Goal: Task Accomplishment & Management: Manage account settings

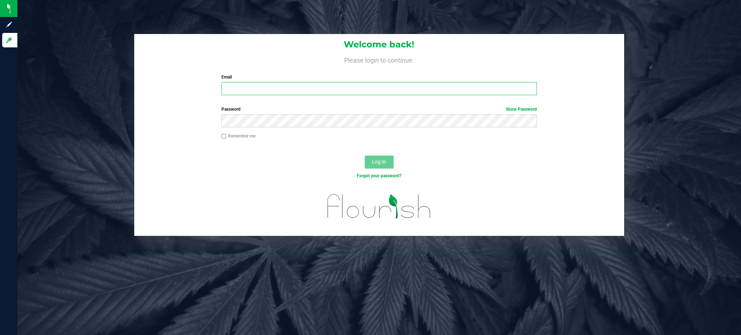
click at [279, 90] on input "Email" at bounding box center [378, 88] width 315 height 13
type input "[EMAIL_ADDRESS][DOMAIN_NAME]"
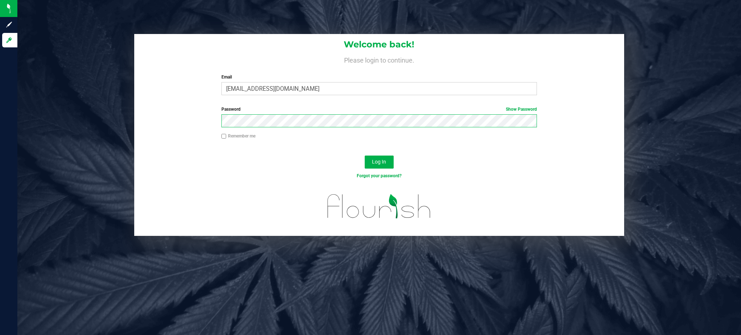
click at [365, 156] on button "Log In" at bounding box center [379, 162] width 29 height 13
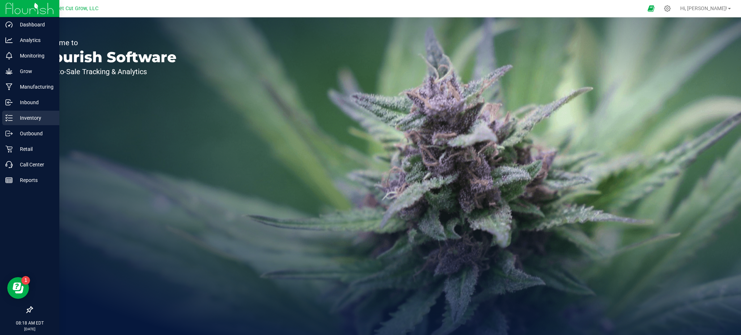
click at [22, 116] on p "Inventory" at bounding box center [34, 118] width 43 height 9
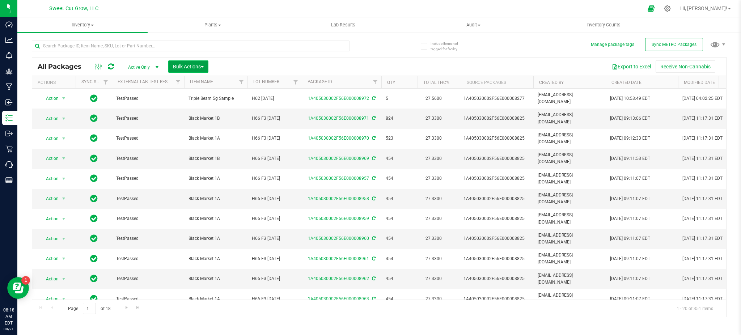
click at [193, 69] on span "Bulk Actions" at bounding box center [188, 67] width 31 height 6
click at [207, 98] on span "Add to outbound order" at bounding box center [197, 96] width 49 height 6
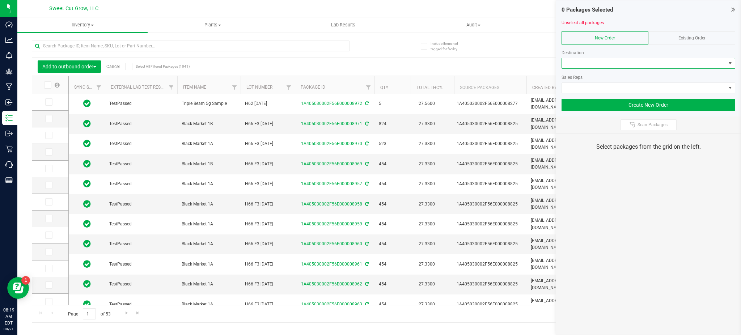
click at [583, 68] on span at bounding box center [648, 63] width 174 height 11
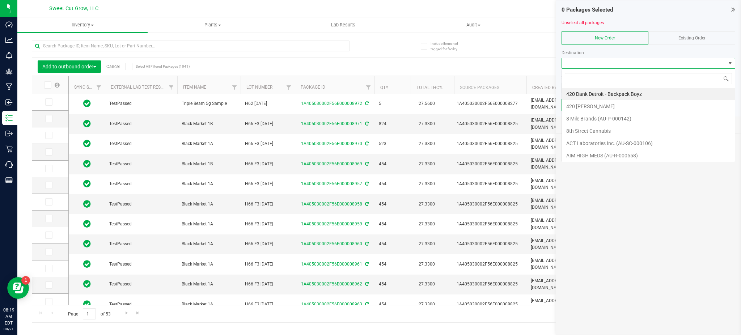
scroll to position [11, 174]
type input "pre"
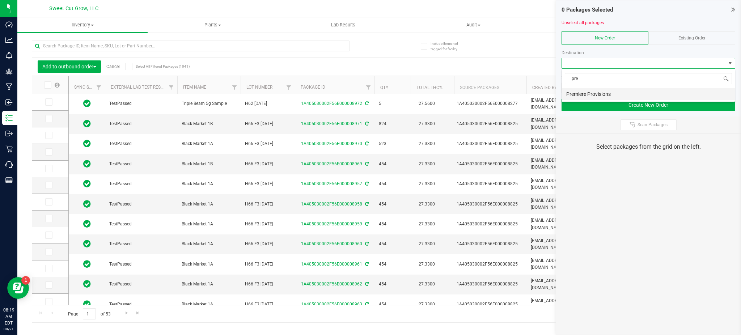
click at [602, 97] on li "Premiere Provisions" at bounding box center [648, 94] width 173 height 12
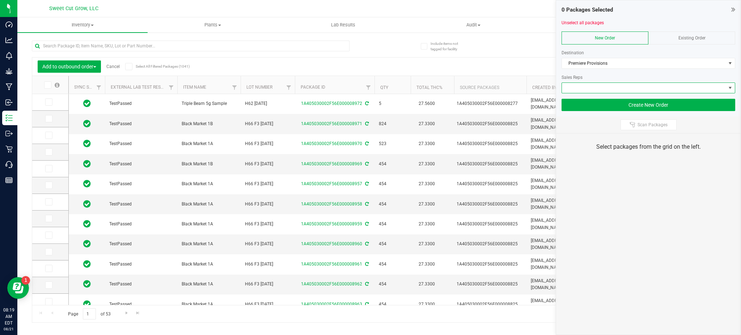
click at [599, 89] on span at bounding box center [644, 88] width 164 height 10
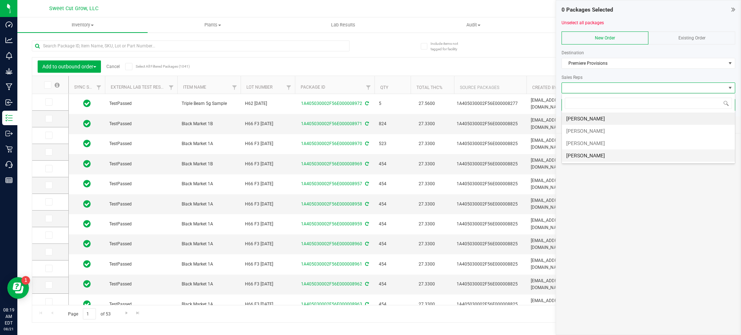
click at [597, 157] on li "Justin Pohl" at bounding box center [648, 155] width 173 height 12
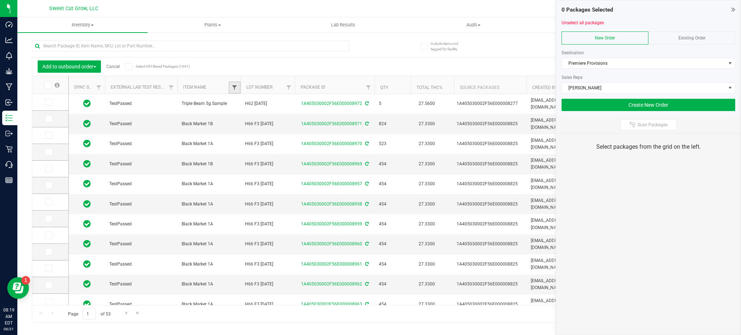
click at [237, 89] on span "Filter" at bounding box center [234, 88] width 6 height 6
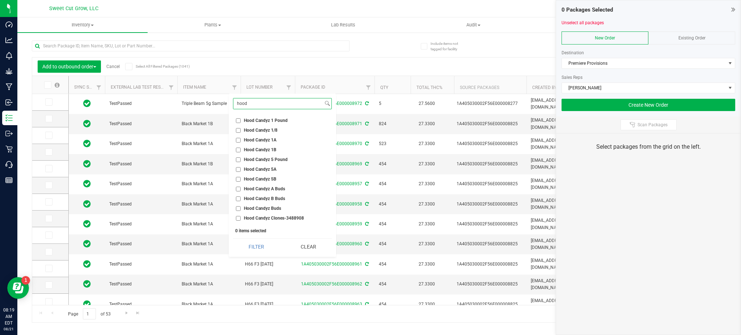
type input "hood"
click at [261, 140] on span "Hood Candyz 1A" at bounding box center [260, 140] width 33 height 4
click at [241, 140] on input "Hood Candyz 1A" at bounding box center [238, 140] width 5 height 5
click at [253, 242] on button "Filter" at bounding box center [256, 247] width 47 height 16
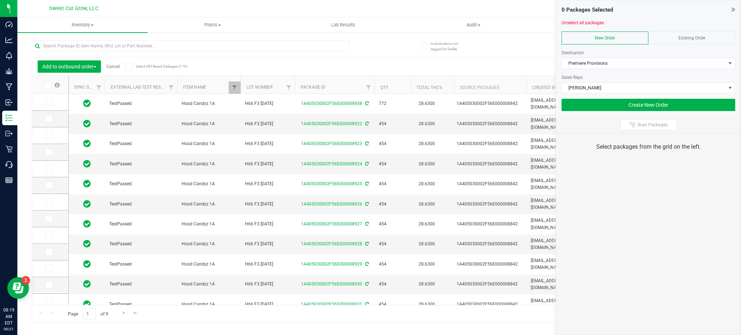
click at [272, 79] on th "Lot Number" at bounding box center [268, 85] width 54 height 18
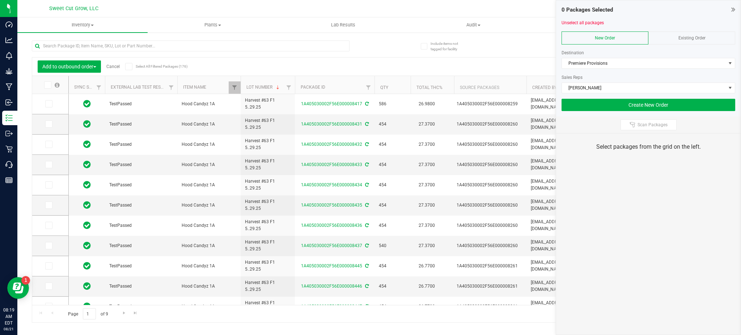
click at [272, 79] on th "Lot Number" at bounding box center [268, 85] width 54 height 18
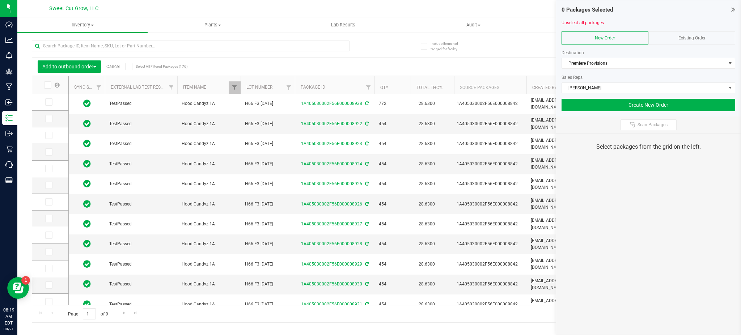
click at [272, 79] on th "Lot Number" at bounding box center [268, 85] width 54 height 18
click at [48, 102] on icon at bounding box center [48, 102] width 5 height 0
click at [0, 0] on input "checkbox" at bounding box center [0, 0] width 0 height 0
click at [46, 122] on span at bounding box center [48, 118] width 7 height 7
click at [0, 0] on input "checkbox" at bounding box center [0, 0] width 0 height 0
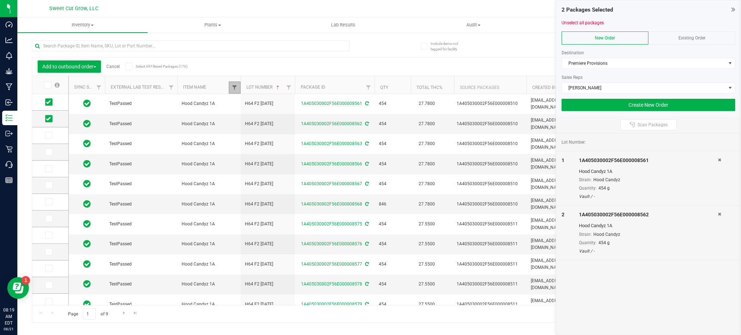
click at [233, 85] on span "Filter" at bounding box center [234, 88] width 6 height 6
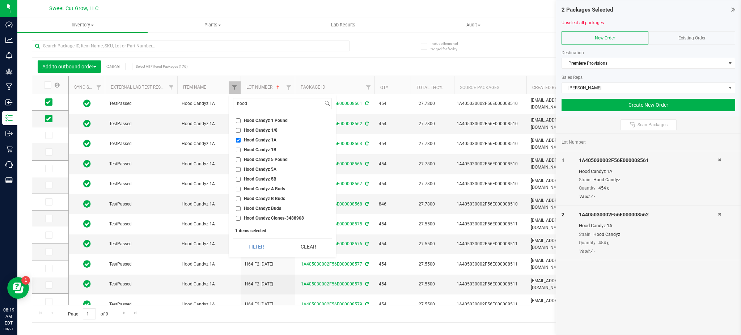
click at [247, 138] on span "Hood Candyz 1A" at bounding box center [260, 140] width 33 height 4
click at [241, 138] on input "Hood Candyz 1A" at bounding box center [238, 140] width 5 height 5
checkbox input "false"
click at [256, 106] on input "hood" at bounding box center [278, 103] width 90 height 10
type input "h"
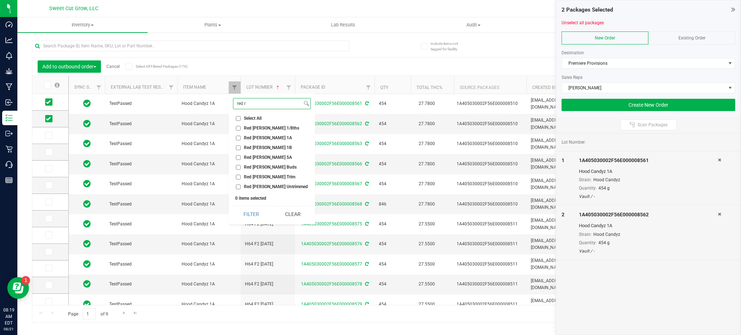
type input "red r"
click at [246, 138] on span "Red Runtz 1A" at bounding box center [268, 138] width 48 height 4
click at [241, 138] on input "Red Runtz 1A" at bounding box center [238, 138] width 5 height 5
click at [254, 213] on button "Filter" at bounding box center [251, 214] width 36 height 16
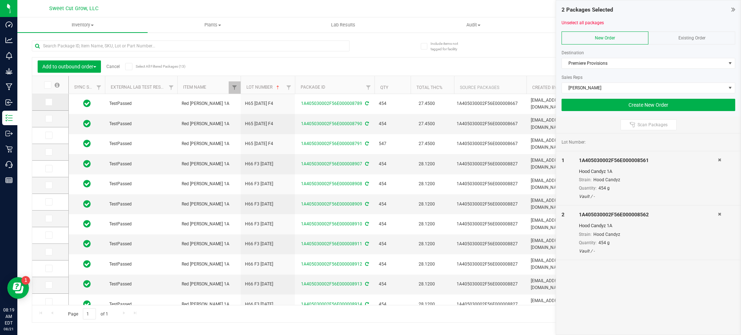
click at [50, 102] on icon at bounding box center [48, 102] width 5 height 0
click at [0, 0] on input "checkbox" at bounding box center [0, 0] width 0 height 0
click at [233, 88] on span "Filter" at bounding box center [234, 88] width 6 height 6
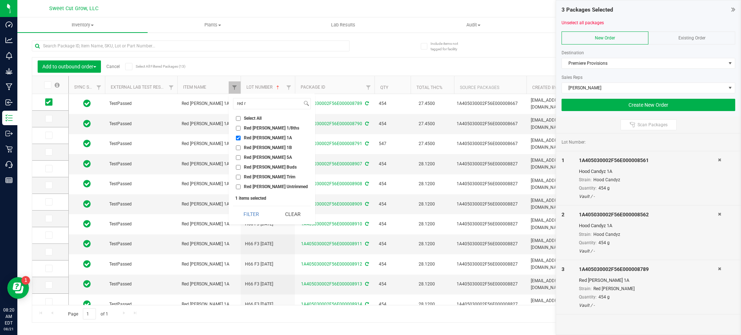
click at [249, 136] on span "Red Runtz 1A" at bounding box center [268, 138] width 48 height 4
click at [241, 136] on input "Red Runtz 1A" at bounding box center [238, 138] width 5 height 5
checkbox input "false"
click at [260, 102] on input "red r" at bounding box center [267, 103] width 69 height 10
type input "r"
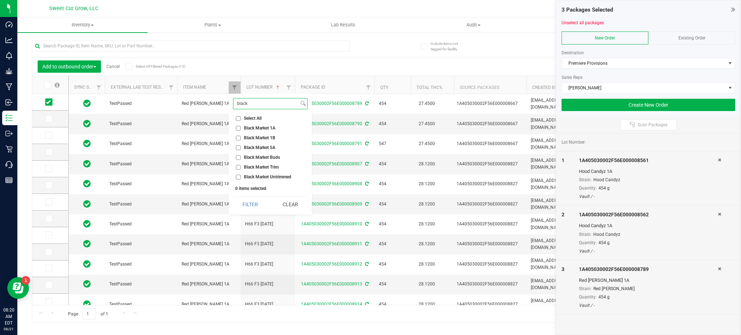
type input "black"
click at [263, 129] on span "Black Market 1A" at bounding box center [259, 128] width 31 height 4
click at [241, 129] on input "Black Market 1A" at bounding box center [238, 128] width 5 height 5
checkbox input "true"
click at [241, 210] on button "Filter" at bounding box center [250, 204] width 35 height 16
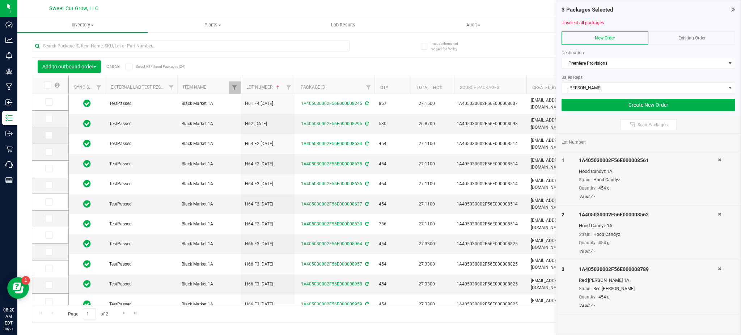
click at [50, 135] on icon at bounding box center [48, 135] width 5 height 0
click at [0, 0] on input "checkbox" at bounding box center [0, 0] width 0 height 0
click at [603, 105] on button "Create New Order" at bounding box center [648, 105] width 174 height 12
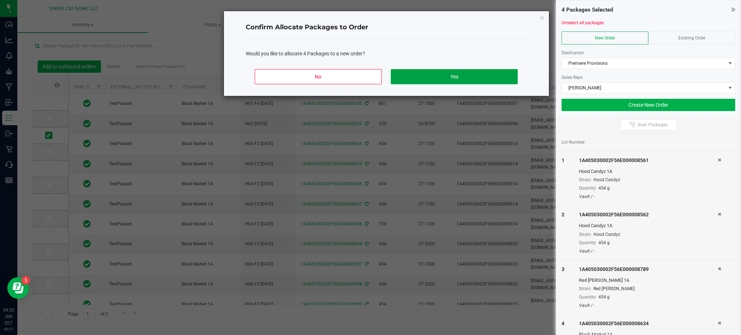
click at [475, 77] on button "Yes" at bounding box center [454, 76] width 127 height 15
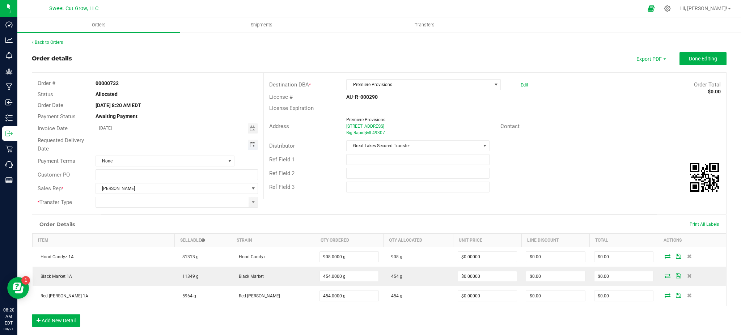
click at [251, 147] on span "Toggle calendar" at bounding box center [253, 145] width 6 height 6
click at [178, 214] on span "22" at bounding box center [180, 214] width 10 height 11
type input "08/22/2025"
click at [121, 160] on span "None" at bounding box center [160, 161] width 129 height 10
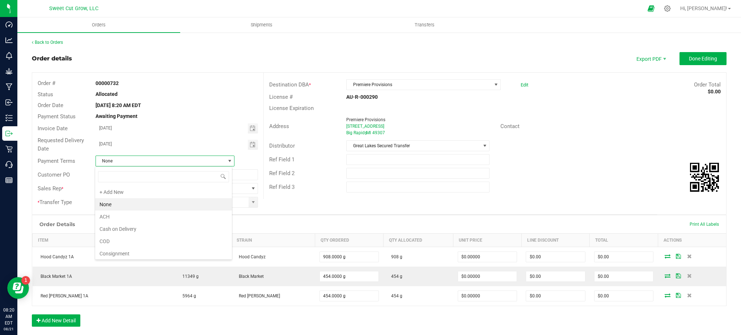
scroll to position [11, 137]
click at [129, 242] on li "COD" at bounding box center [163, 241] width 137 height 12
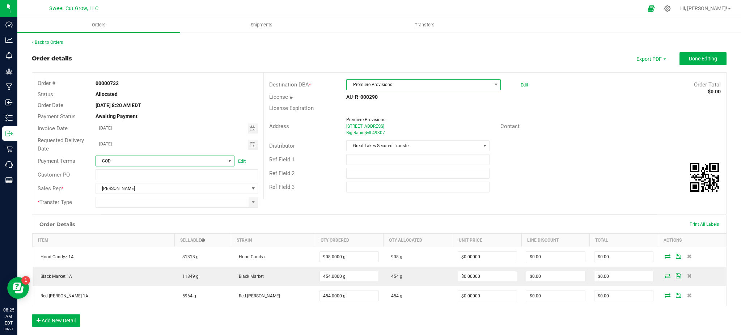
click at [403, 87] on span "Premiere Provisions" at bounding box center [418, 85] width 145 height 10
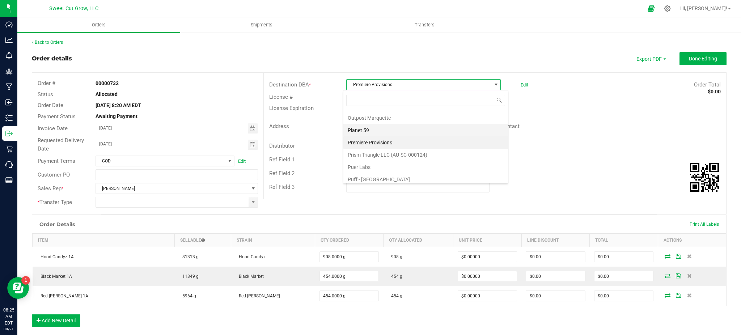
scroll to position [969, 0]
click at [212, 66] on outbound-order-header "Order details Export PDF Done Editing Order # 00000732 Status Allocated Order D…" at bounding box center [379, 133] width 694 height 162
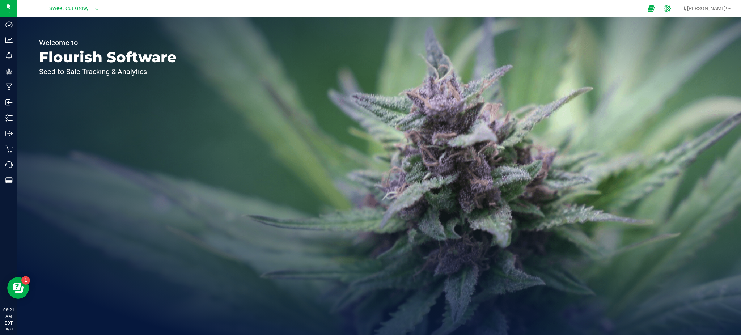
click at [671, 10] on icon at bounding box center [667, 9] width 8 height 8
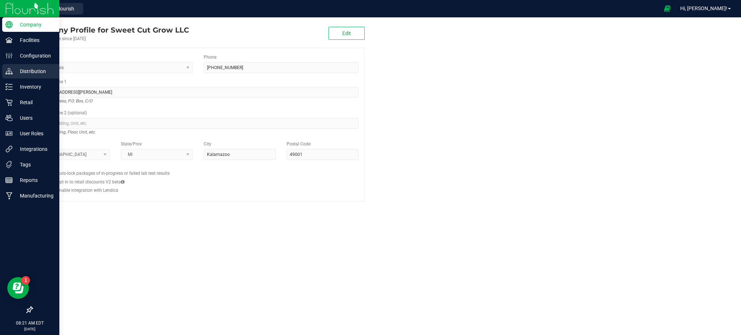
click at [33, 70] on p "Distribution" at bounding box center [34, 71] width 43 height 9
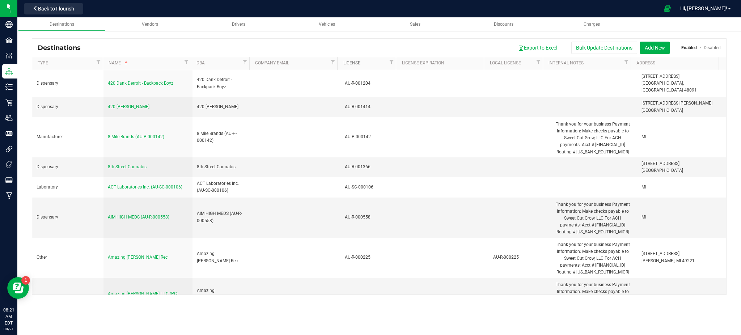
click at [374, 61] on link "License" at bounding box center [365, 63] width 44 height 6
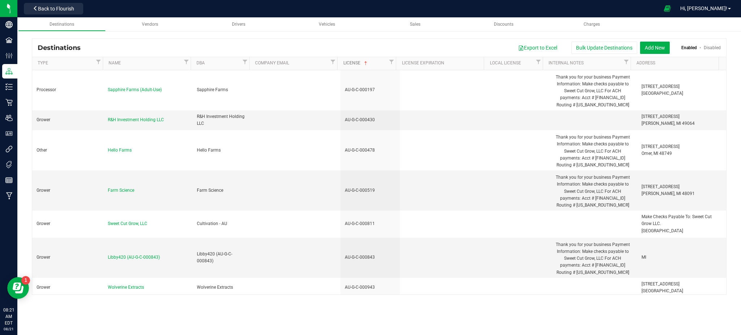
click at [374, 61] on link "License" at bounding box center [365, 63] width 44 height 6
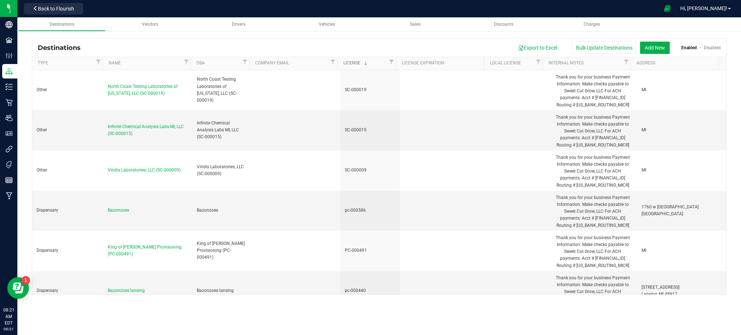
click at [374, 64] on link "License" at bounding box center [365, 63] width 44 height 6
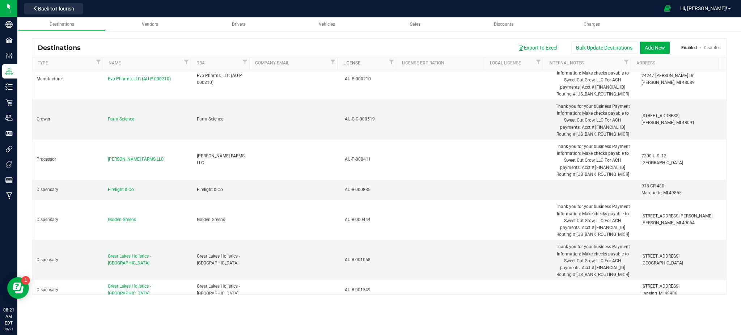
scroll to position [984, 0]
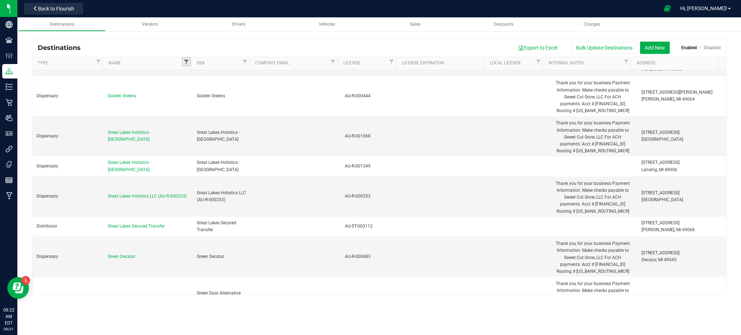
click at [184, 61] on span "Filter" at bounding box center [186, 62] width 6 height 6
type input "pre"
click at [212, 95] on span "Premiere Provisions" at bounding box center [216, 93] width 39 height 4
click at [194, 95] on input "Premiere Provisions" at bounding box center [191, 93] width 5 height 5
click at [203, 128] on button "Filter" at bounding box center [203, 120] width 35 height 16
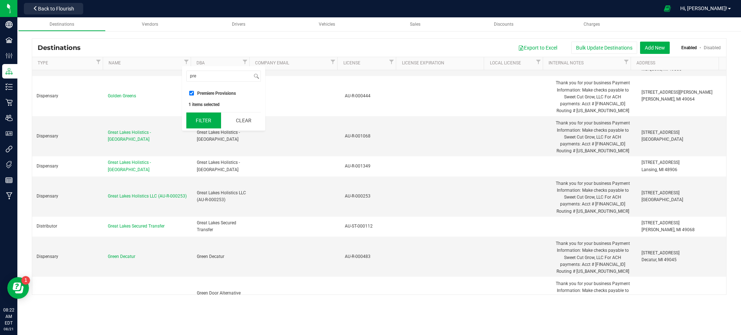
checkbox input "true"
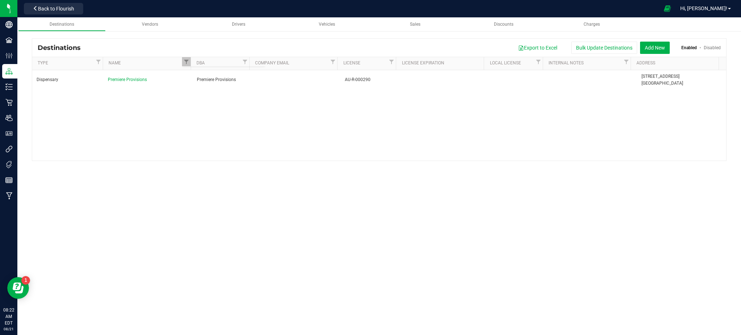
scroll to position [0, 0]
click at [656, 44] on button "Add New" at bounding box center [655, 48] width 30 height 12
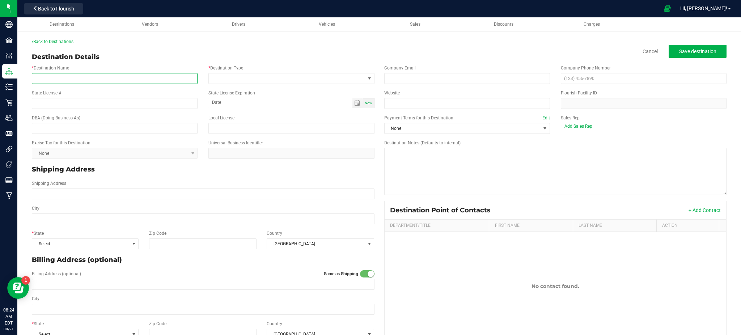
click at [109, 76] on input "* Destination Name" at bounding box center [115, 78] width 166 height 11
click at [109, 76] on input "Premi" at bounding box center [115, 78] width 166 height 11
click at [100, 75] on input "Premiere Provisions" at bounding box center [115, 78] width 166 height 11
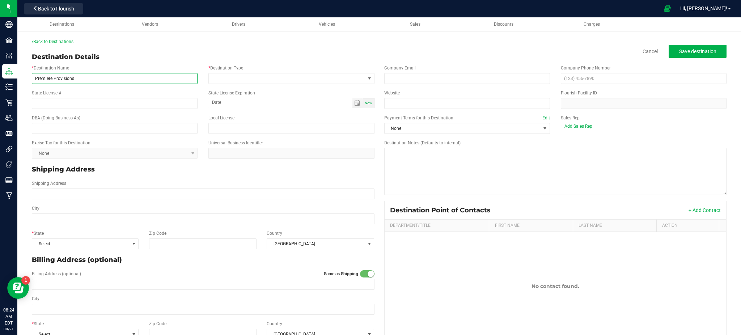
type input "Premiere Provisions"
click at [86, 109] on input "State License #" at bounding box center [115, 103] width 166 height 11
type input "AU-R-001438"
click at [246, 77] on span at bounding box center [287, 78] width 156 height 10
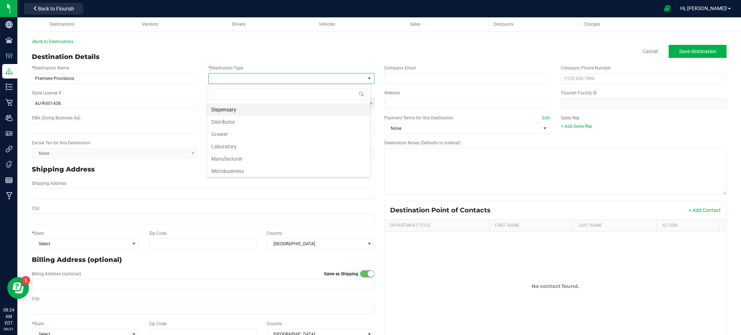
click at [245, 107] on li "Dispensary" at bounding box center [288, 109] width 163 height 12
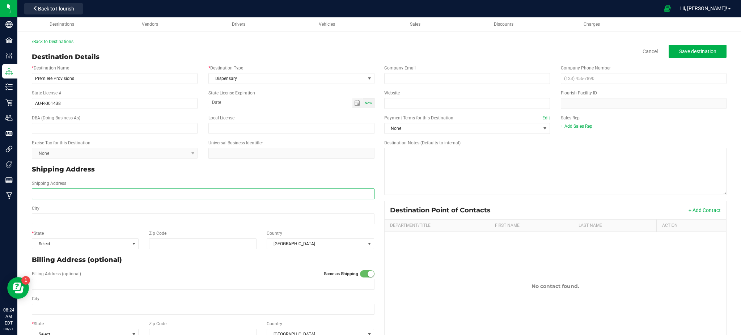
click at [119, 194] on input "Shipping Address" at bounding box center [203, 193] width 342 height 11
type input "[STREET_ADDRESS][PERSON_NAME]"
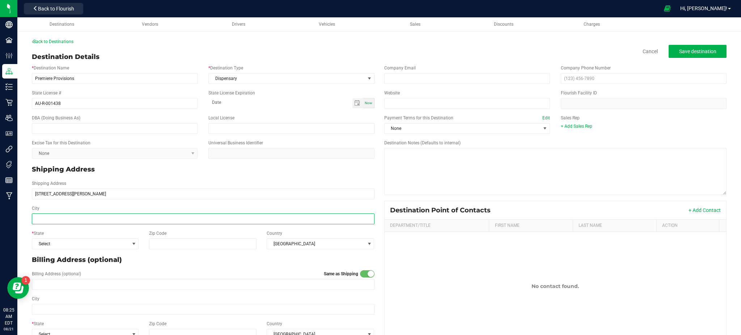
type input "[STREET_ADDRESS][PERSON_NAME]"
click at [111, 218] on input "City" at bounding box center [203, 218] width 342 height 11
type input "Big Rapids"
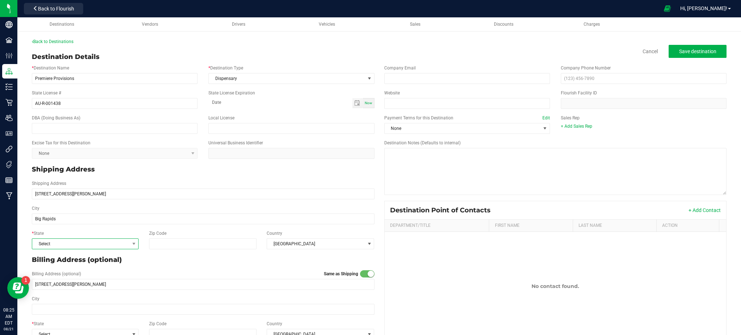
type input "Big Rapids"
click at [111, 244] on span "Select" at bounding box center [80, 244] width 97 height 10
click at [72, 213] on li "MI" at bounding box center [84, 216] width 105 height 12
click at [170, 246] on input "Zip Code" at bounding box center [202, 243] width 107 height 11
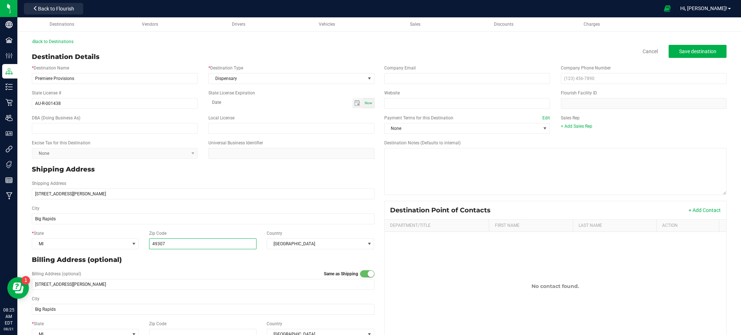
type input "49307"
click at [192, 263] on p "Billing Address (optional)" at bounding box center [203, 260] width 342 height 10
click at [235, 173] on p "Shipping Address" at bounding box center [203, 170] width 342 height 10
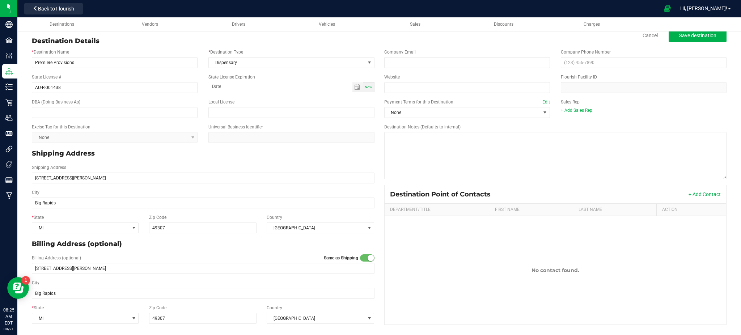
click at [248, 242] on p "Billing Address (optional)" at bounding box center [203, 244] width 342 height 10
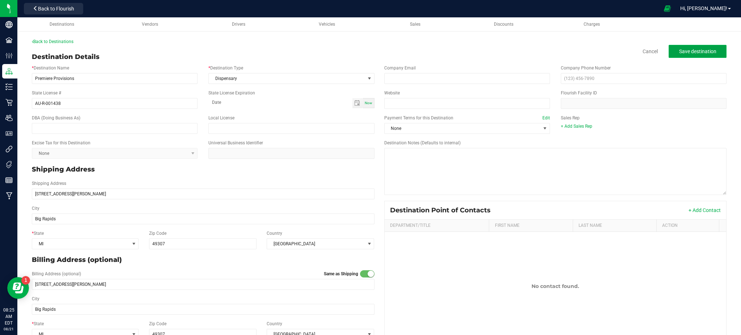
click at [685, 50] on span "Save destination" at bounding box center [697, 51] width 37 height 6
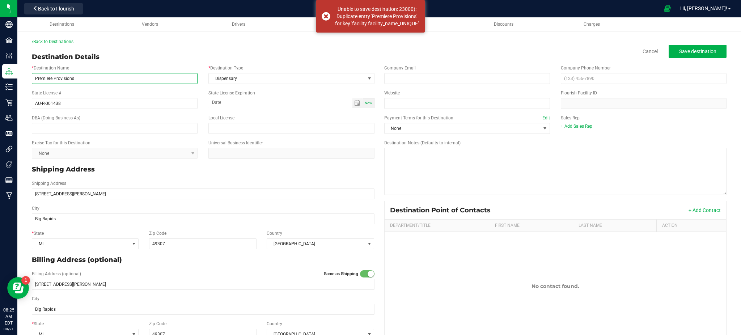
click at [95, 81] on input "Premiere Provisions" at bounding box center [115, 78] width 166 height 11
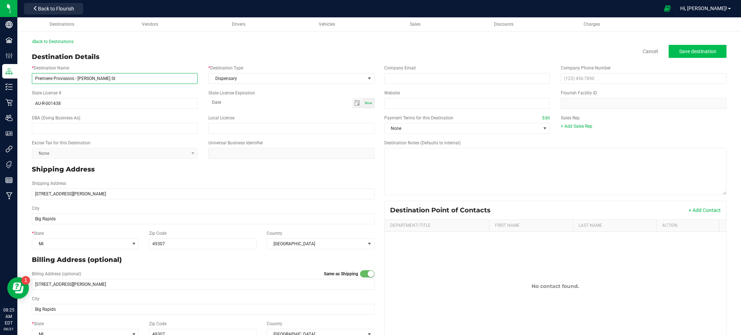
type input "Premiere Provisions - [PERSON_NAME] St"
click at [685, 50] on span "Save destination" at bounding box center [697, 51] width 37 height 6
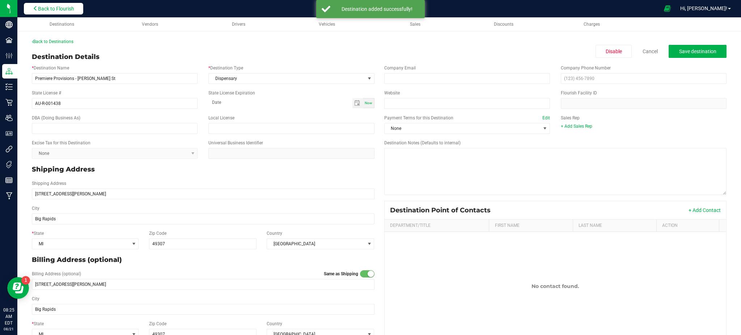
click at [68, 9] on span "Back to Flourish" at bounding box center [56, 9] width 36 height 6
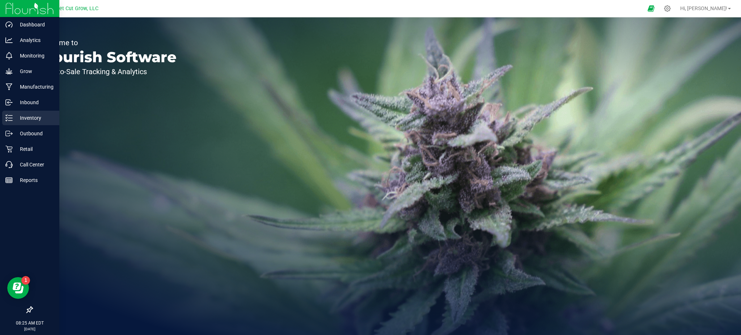
click at [13, 117] on p "Inventory" at bounding box center [34, 118] width 43 height 9
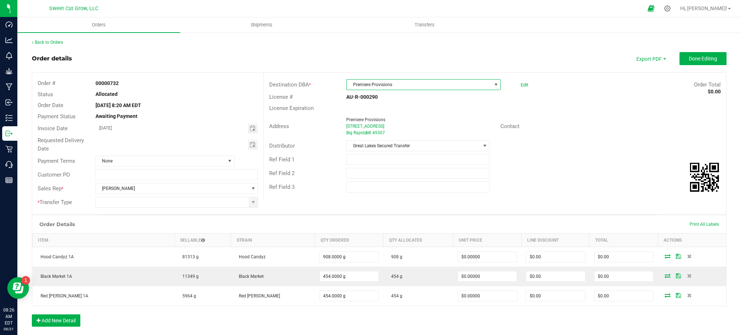
click at [390, 89] on span "Premiere Provisions" at bounding box center [418, 85] width 145 height 10
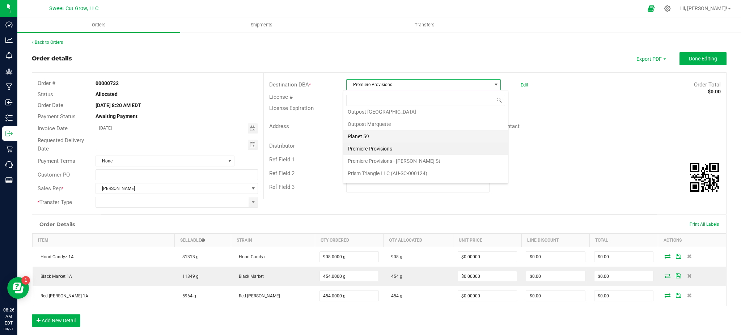
scroll to position [964, 0]
click at [404, 165] on li "Premiere Provisions - [PERSON_NAME] St" at bounding box center [425, 160] width 165 height 12
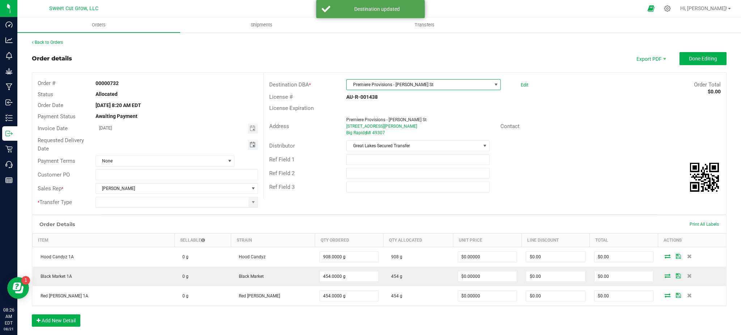
click at [250, 145] on span "Toggle calendar" at bounding box center [253, 145] width 6 height 6
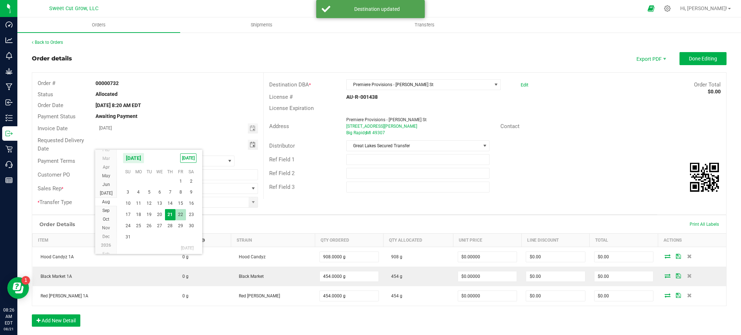
click at [177, 213] on span "22" at bounding box center [180, 214] width 10 height 11
type input "08/22/2025"
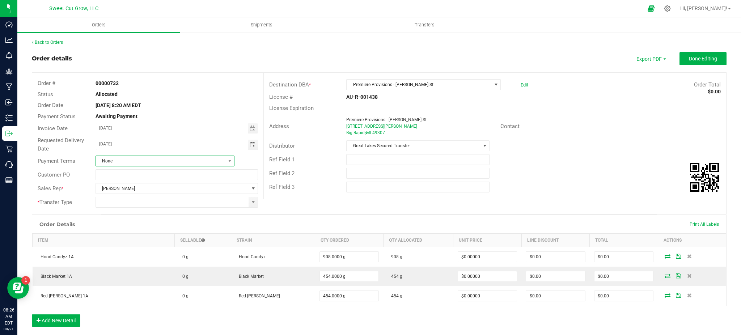
click at [125, 161] on span "None" at bounding box center [160, 161] width 129 height 10
click at [126, 238] on li "COD" at bounding box center [163, 241] width 137 height 12
click at [253, 203] on span at bounding box center [253, 202] width 6 height 6
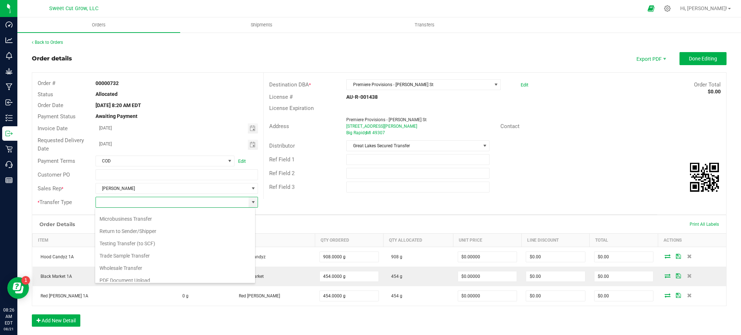
scroll to position [76, 0]
click at [122, 264] on li "Wholesale Transfer" at bounding box center [175, 263] width 160 height 12
type input "Wholesale Transfer"
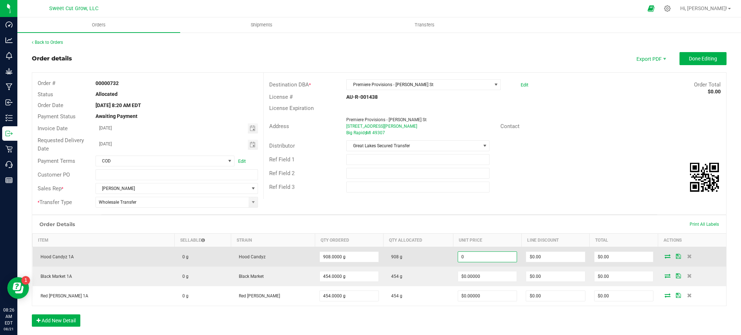
click at [461, 259] on input "0" at bounding box center [487, 257] width 59 height 10
paste input "1.762114537"
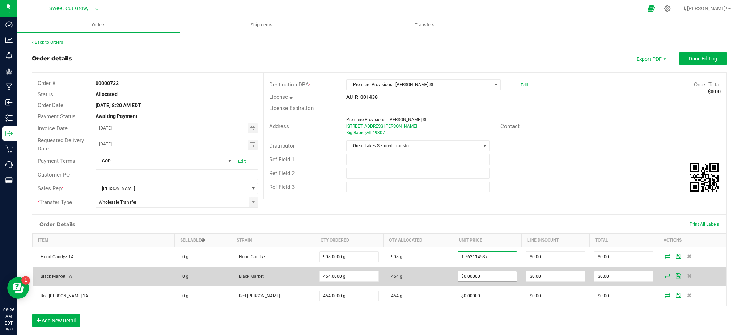
type input "$1.76211"
type input "$1,600.00"
click at [461, 275] on input "0" at bounding box center [487, 276] width 59 height 10
paste input "1.762114537"
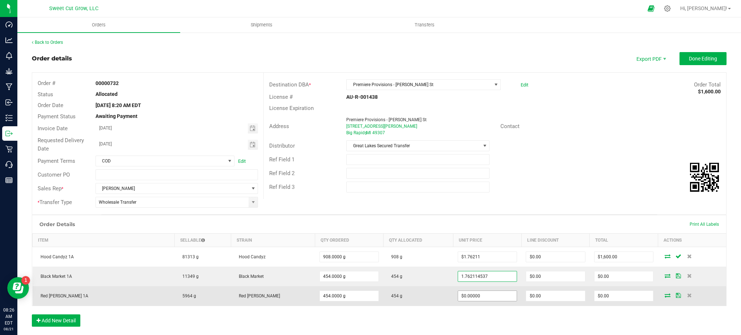
type input "$1.76211"
type input "$800.00"
click at [464, 295] on input "0" at bounding box center [487, 296] width 59 height 10
paste input "1.762114537"
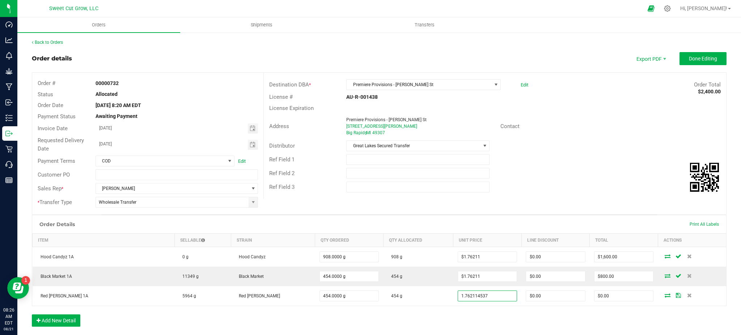
type input "$1.76211"
type input "$800.00"
click at [495, 321] on div "Order Details Print All Labels Item Sellable Strain Qty Ordered Qty Allocated U…" at bounding box center [379, 274] width 694 height 119
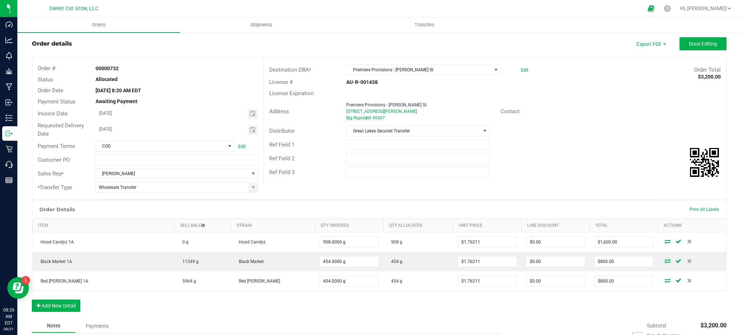
scroll to position [9, 0]
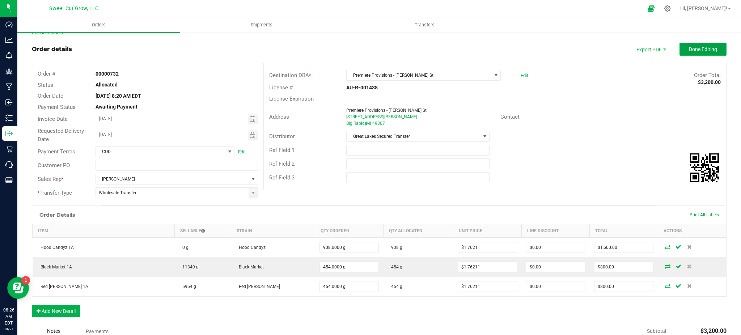
click at [694, 50] on span "Done Editing" at bounding box center [703, 49] width 28 height 6
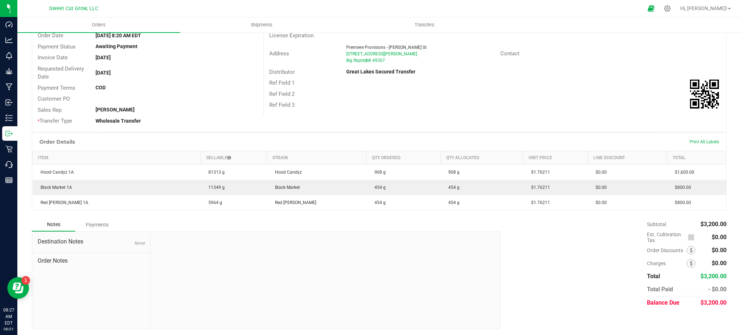
scroll to position [71, 0]
click at [686, 262] on span at bounding box center [690, 262] width 9 height 9
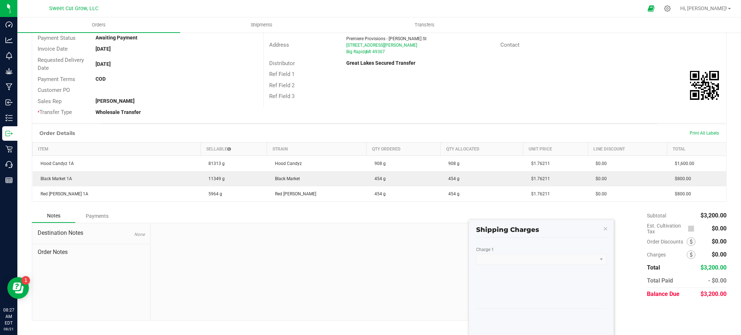
click at [540, 257] on kendo-dropdownlist at bounding box center [541, 259] width 130 height 11
click at [603, 257] on kendo-dropdownlist at bounding box center [541, 259] width 130 height 11
click at [566, 270] on div "Charge 1" at bounding box center [541, 276] width 130 height 58
click at [600, 259] on kendo-dropdownlist at bounding box center [541, 259] width 130 height 11
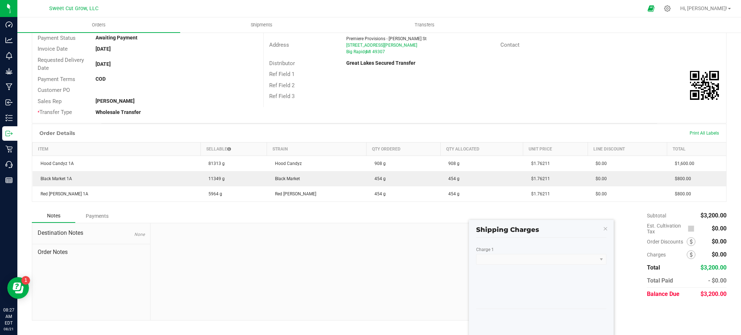
click at [601, 226] on kendo-window-titlebar "Shipping Charges" at bounding box center [541, 227] width 145 height 14
click at [604, 226] on icon "button" at bounding box center [605, 228] width 5 height 9
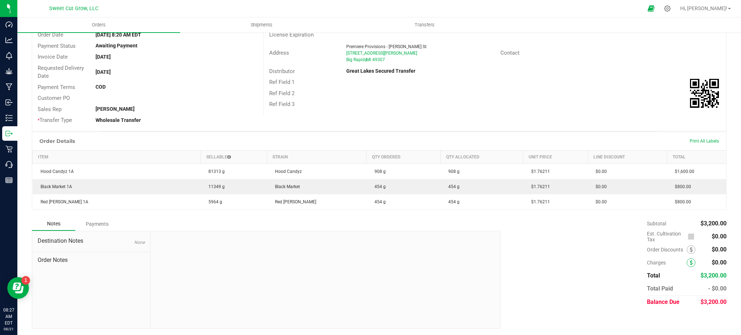
click at [686, 260] on span at bounding box center [690, 262] width 9 height 9
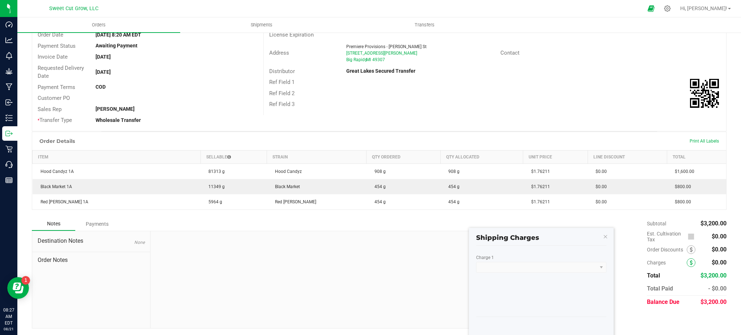
scroll to position [78, 0]
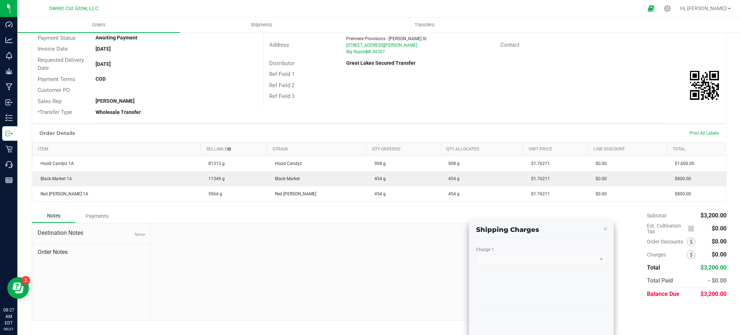
click at [637, 259] on div "Subtotal $3,200.00 Est. Cultivation Tax $0.00" at bounding box center [610, 255] width 231 height 92
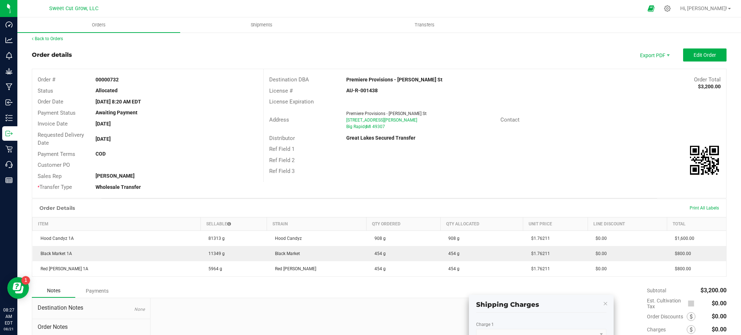
scroll to position [0, 0]
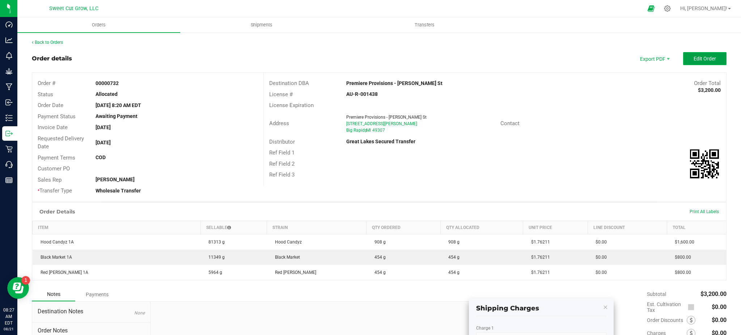
click at [695, 57] on span "Edit Order" at bounding box center [704, 59] width 22 height 6
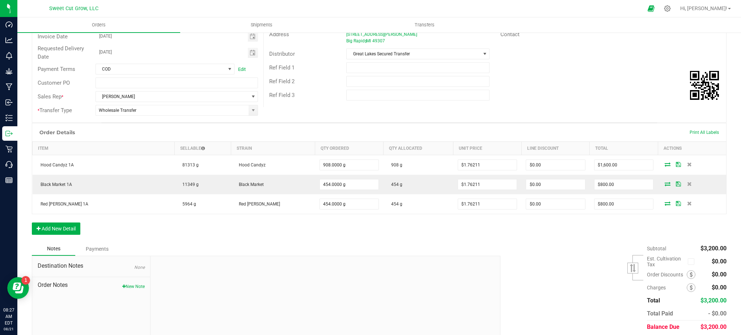
scroll to position [97, 0]
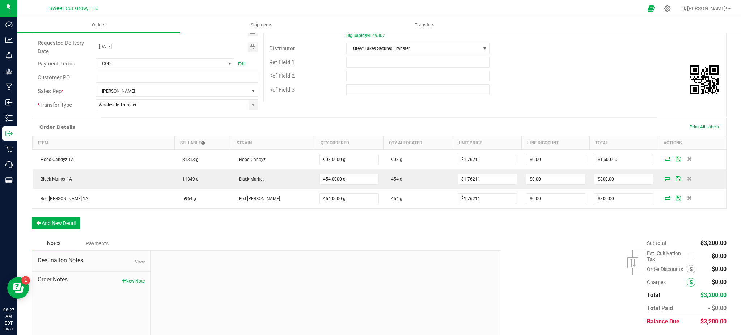
click at [689, 283] on icon at bounding box center [690, 282] width 3 height 5
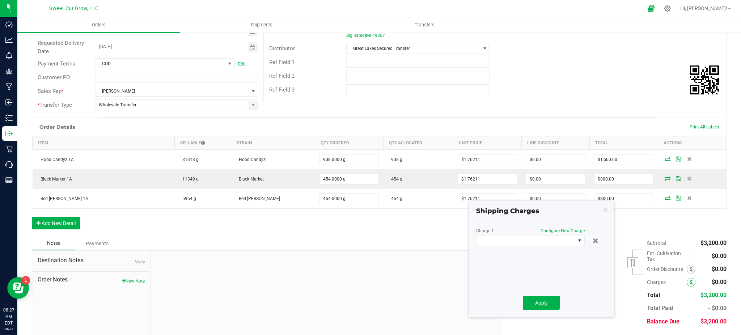
scroll to position [117, 0]
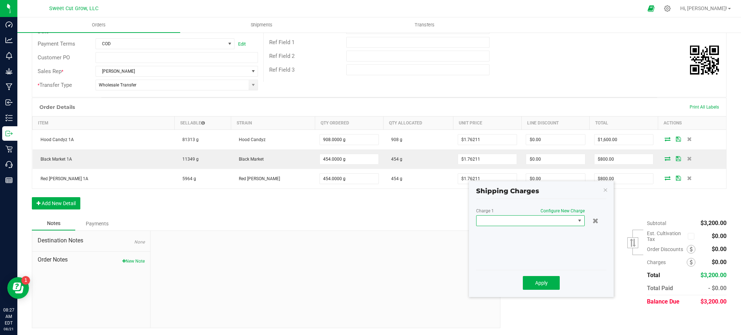
click at [560, 223] on span at bounding box center [525, 221] width 99 height 10
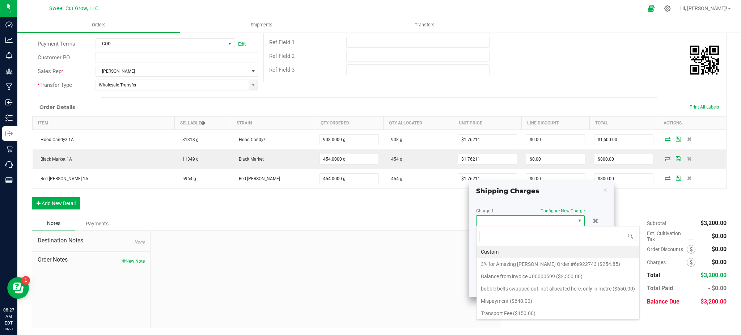
scroll to position [11, 109]
click at [531, 312] on li "Transport Fee ($150.00)" at bounding box center [557, 313] width 163 height 12
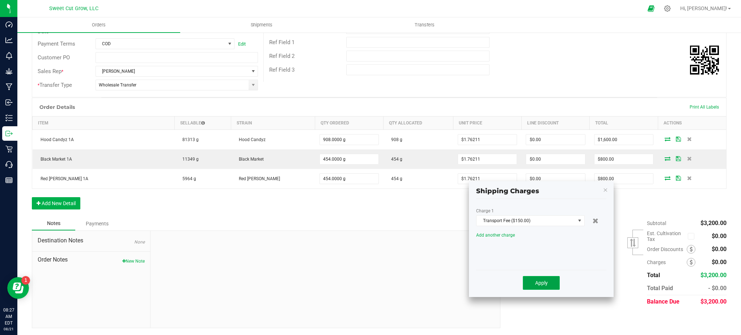
click at [540, 278] on button "Apply" at bounding box center [541, 283] width 37 height 14
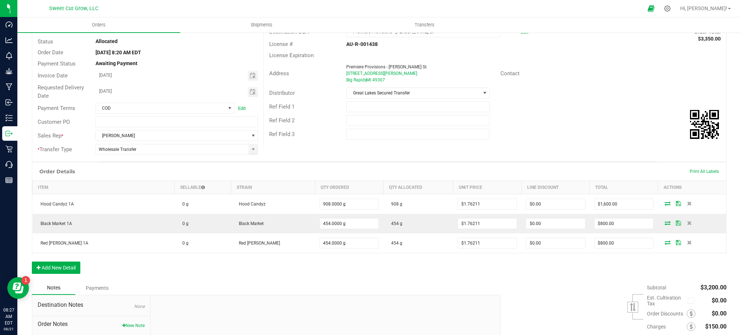
scroll to position [0, 0]
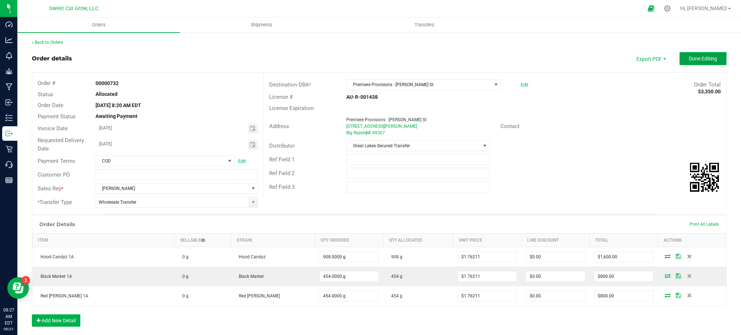
click at [699, 56] on span "Done Editing" at bounding box center [703, 59] width 28 height 6
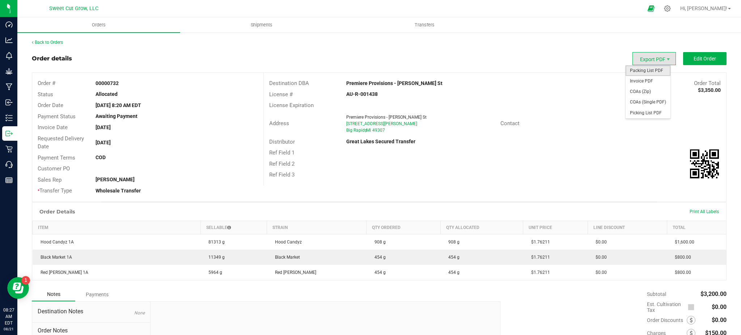
click at [645, 68] on span "Packing List PDF" at bounding box center [647, 70] width 45 height 10
click at [559, 181] on div "Destination DBA Premiere Provisions - Clark St Order Total $3,350.00 License # …" at bounding box center [494, 129] width 463 height 113
click at [651, 80] on span "Invoice PDF" at bounding box center [647, 81] width 45 height 10
click at [259, 24] on span "Shipments" at bounding box center [261, 25] width 41 height 7
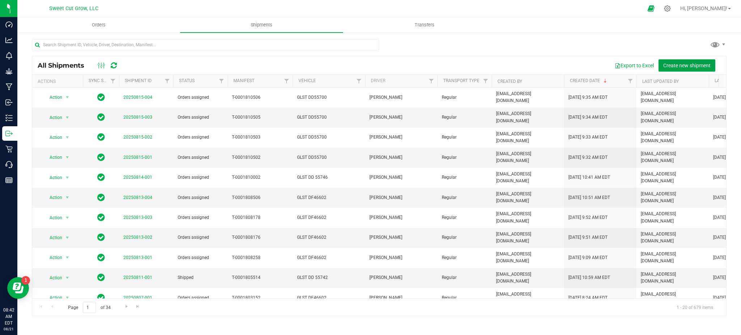
click at [698, 65] on span "Create new shipment" at bounding box center [686, 66] width 47 height 6
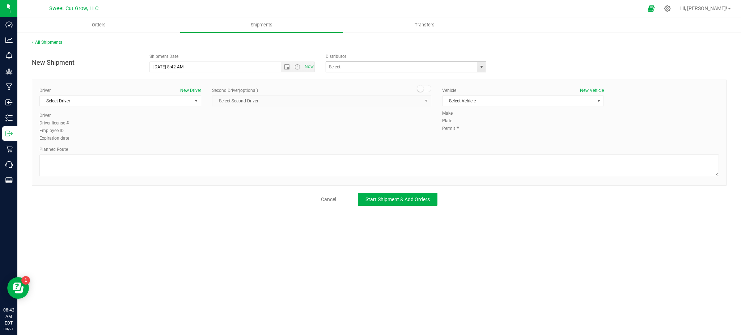
click at [480, 66] on span "select" at bounding box center [481, 67] width 6 height 6
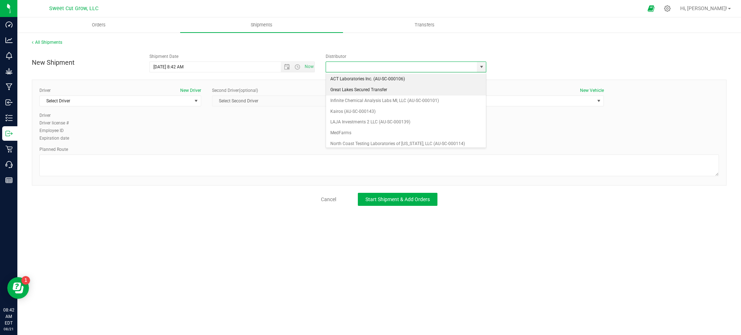
click at [352, 91] on li "Great Lakes Secured Transfer" at bounding box center [406, 90] width 160 height 11
type input "Great Lakes Secured Transfer"
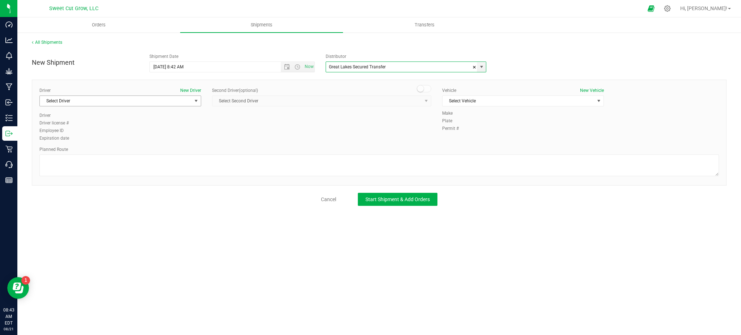
click at [148, 103] on span "Select Driver" at bounding box center [116, 101] width 152 height 10
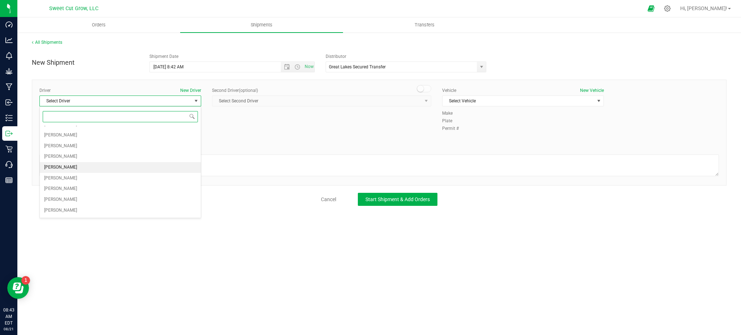
scroll to position [222, 0]
click at [82, 180] on li "Mike McCord" at bounding box center [120, 178] width 161 height 11
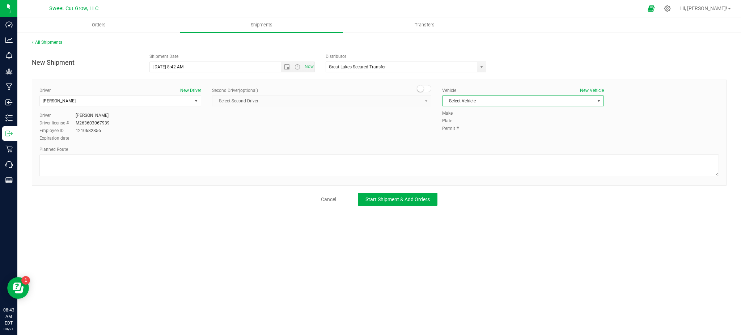
click at [465, 102] on span "Select Vehicle" at bounding box center [518, 101] width 152 height 10
click at [495, 196] on li "GLST DD55700" at bounding box center [522, 199] width 161 height 11
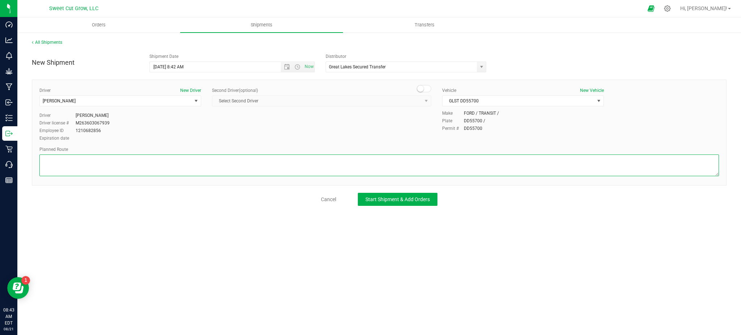
click at [214, 166] on textarea at bounding box center [378, 165] width 679 height 22
paste textarea "4120 S Sprinkle Rd Kalamazoo, MI 49001 Get on I-94 E Follow I-94 E to Old 27 N/…"
type textarea "4120 S Sprinkle Rd Kalamazoo, MI 49001 Get on I-94 E Follow I-94 E to Old 27 N/…"
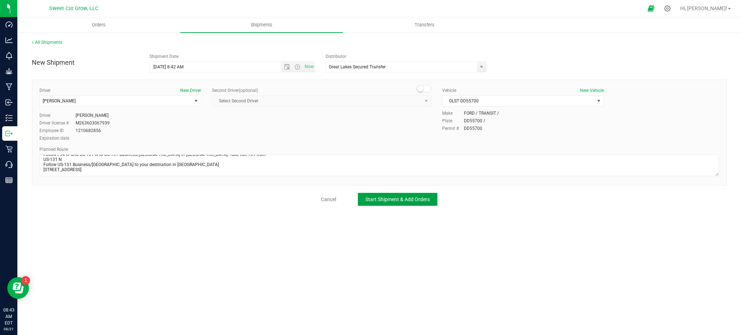
click at [405, 204] on button "Start Shipment & Add Orders" at bounding box center [398, 199] width 80 height 13
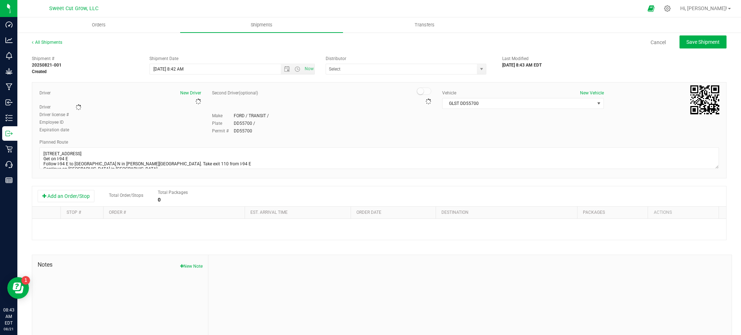
type input "Great Lakes Secured Transfer"
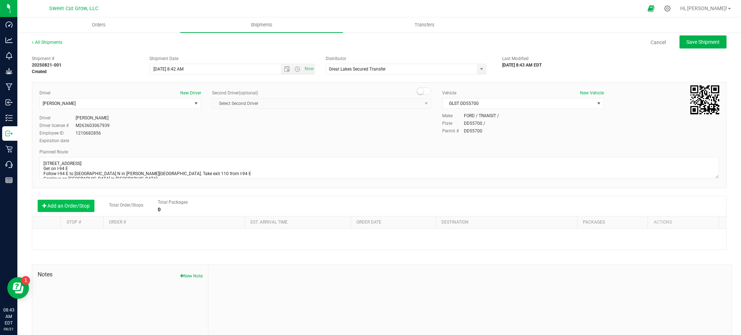
click at [61, 201] on button "Add an Order/Stop" at bounding box center [66, 206] width 57 height 12
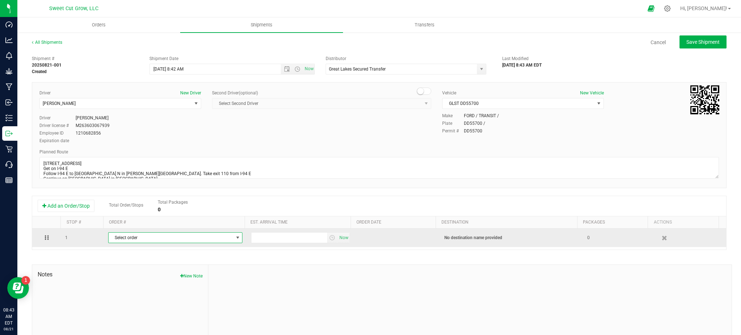
click at [138, 241] on span "Select order" at bounding box center [171, 238] width 124 height 10
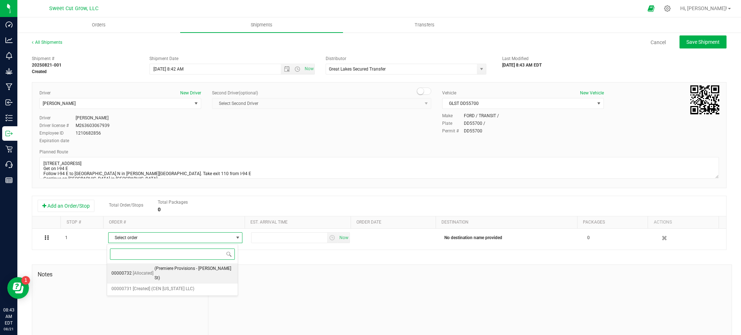
click at [158, 267] on span "(Premiere Provisions - Clark St)" at bounding box center [193, 273] width 79 height 18
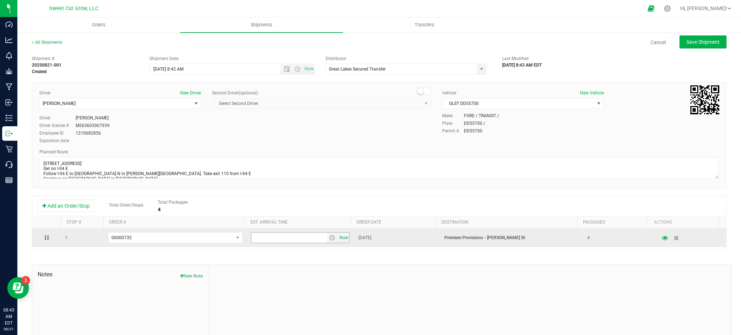
click at [340, 240] on span "Now" at bounding box center [343, 238] width 12 height 10
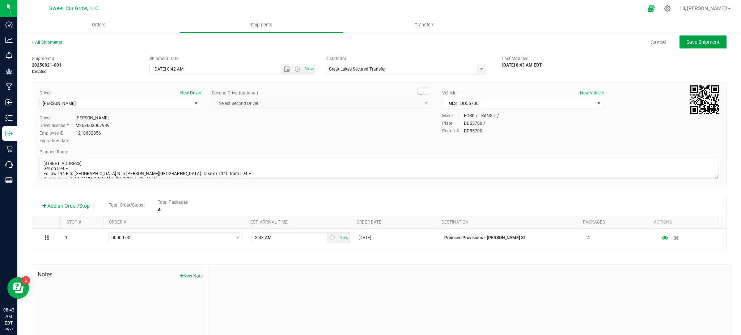
click at [708, 39] on span "Save Shipment" at bounding box center [702, 42] width 33 height 6
type input "8/21/2025 12:42 PM"
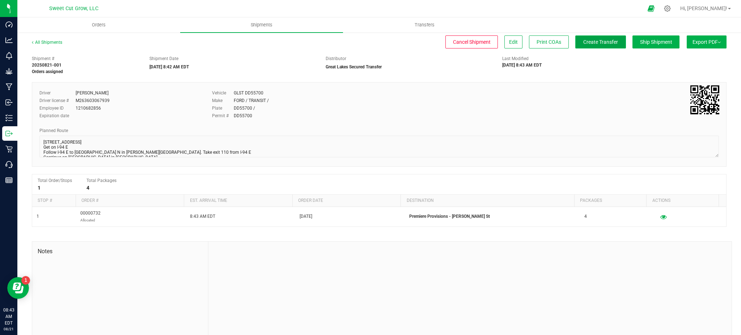
click at [604, 44] on span "Create Transfer" at bounding box center [600, 42] width 35 height 6
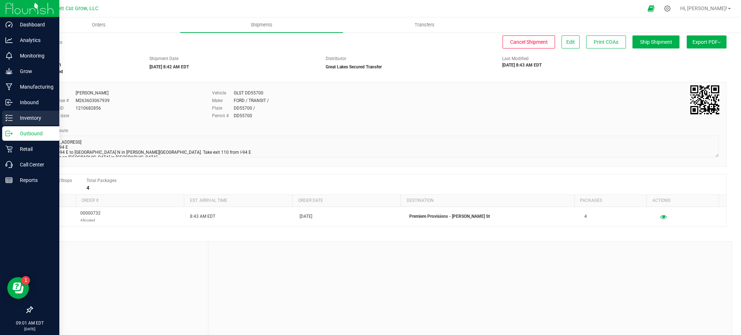
click at [26, 113] on div "Inventory" at bounding box center [30, 118] width 57 height 14
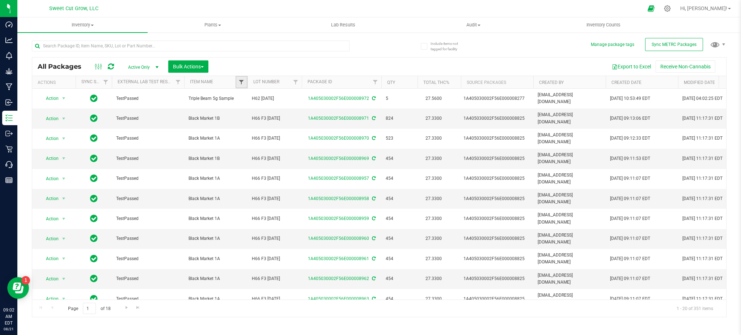
click at [239, 80] on span "Filter" at bounding box center [241, 82] width 6 height 6
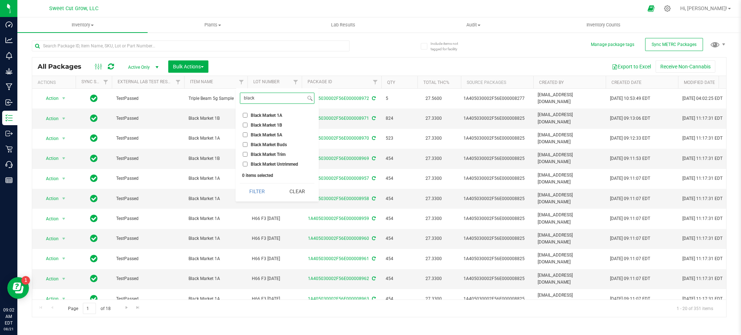
type input "black"
click at [269, 111] on li "Black Market 1A" at bounding box center [277, 115] width 75 height 8
click at [263, 113] on span "Black Market 1A" at bounding box center [266, 115] width 31 height 4
click at [247, 113] on input "Black Market 1A" at bounding box center [245, 115] width 5 height 5
checkbox input "true"
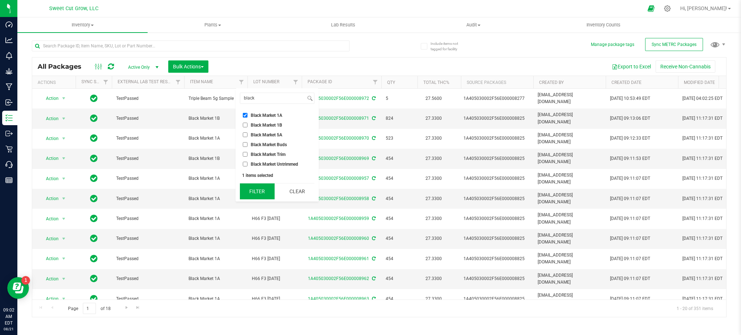
click at [250, 194] on button "Filter" at bounding box center [257, 191] width 35 height 16
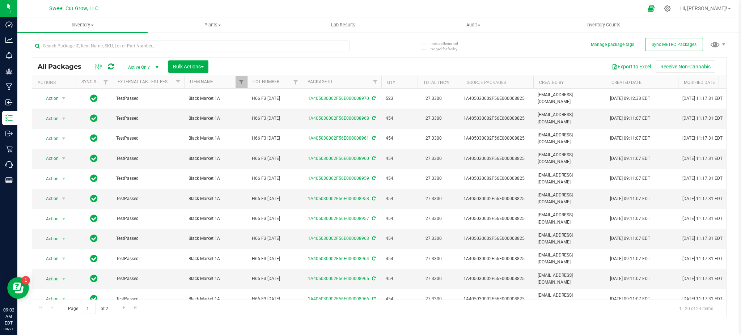
click at [411, 85] on th "Qty" at bounding box center [399, 82] width 36 height 13
click at [285, 84] on th "Lot Number" at bounding box center [274, 82] width 54 height 13
click at [285, 84] on span at bounding box center [285, 82] width 6 height 6
click at [285, 84] on th "Lot Number" at bounding box center [274, 82] width 54 height 13
